Goal: Find specific page/section: Find specific page/section

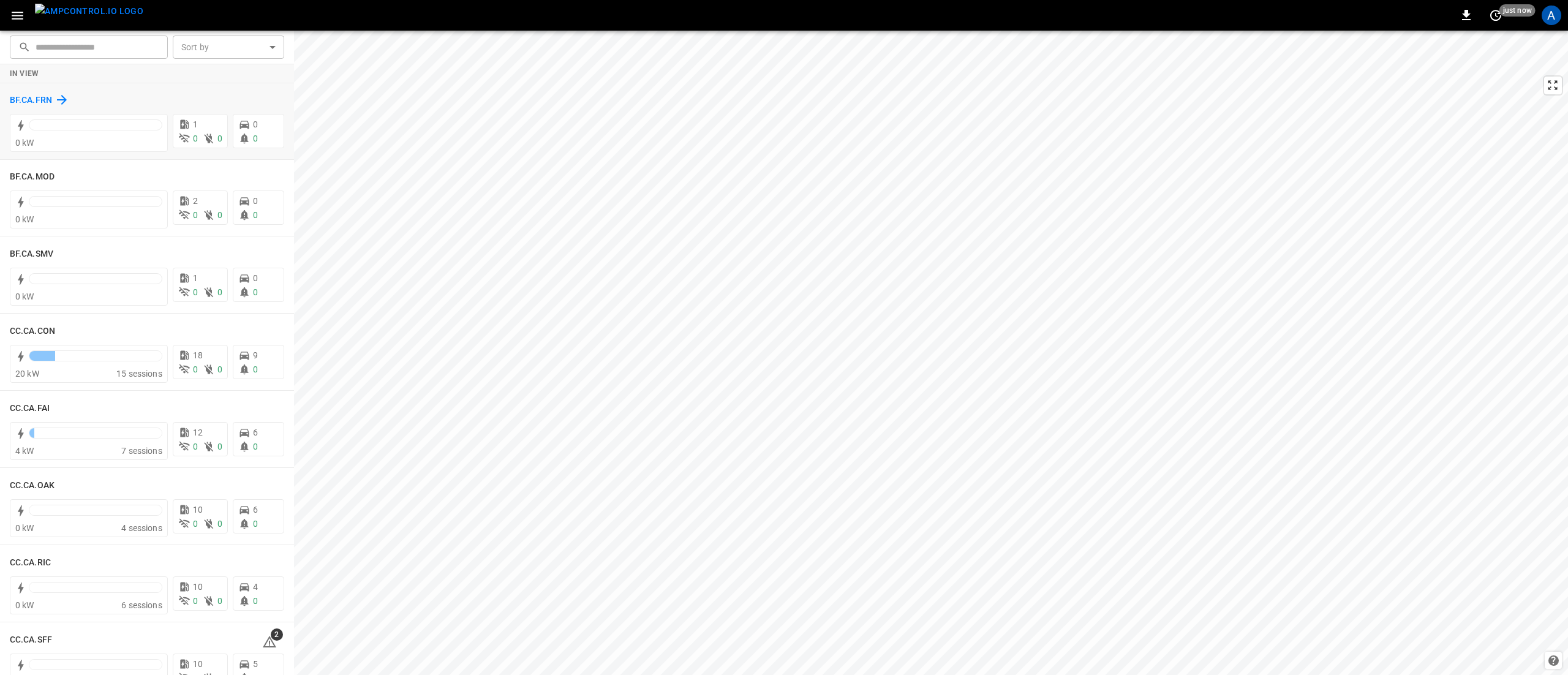
click at [26, 97] on h6 "BF.CA.FRN" at bounding box center [30, 100] width 42 height 13
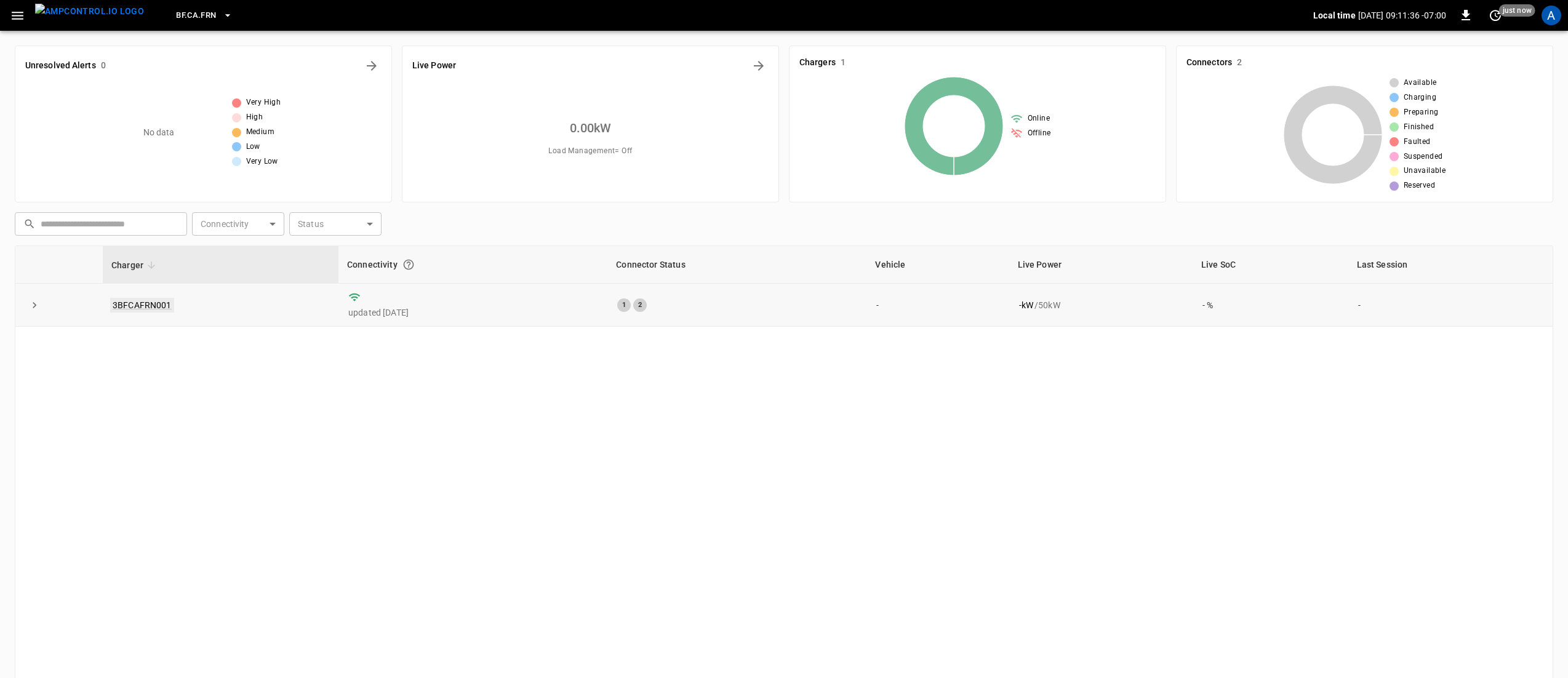
click at [145, 304] on link "3BFCAFRN001" at bounding box center [142, 305] width 64 height 14
